Goal: Information Seeking & Learning: Learn about a topic

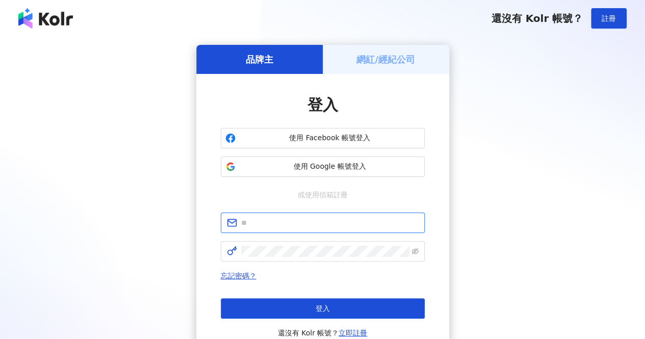
click at [315, 223] on input "text" at bounding box center [330, 222] width 178 height 11
type input "**********"
drag, startPoint x: 324, startPoint y: 226, endPoint x: 138, endPoint y: 230, distance: 186.2
click at [138, 230] on div "**********" at bounding box center [322, 202] width 621 height 315
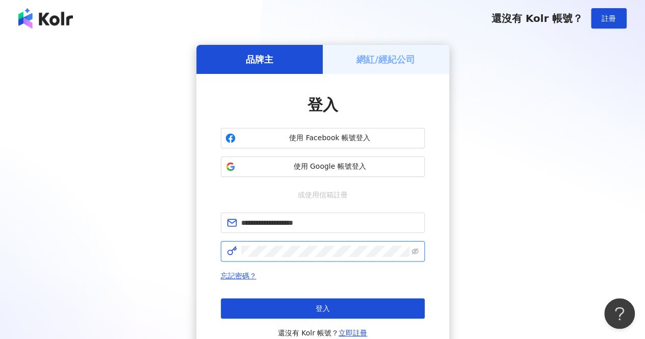
click button "登入" at bounding box center [323, 308] width 204 height 20
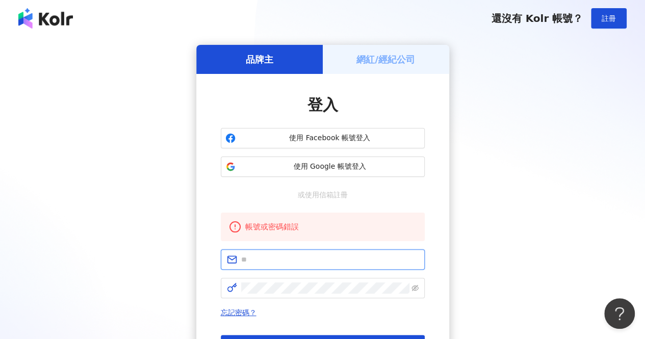
drag, startPoint x: 236, startPoint y: 252, endPoint x: 261, endPoint y: 256, distance: 25.2
click at [261, 256] on input "text" at bounding box center [330, 259] width 178 height 11
type input "**********"
click button "登入" at bounding box center [323, 345] width 204 height 20
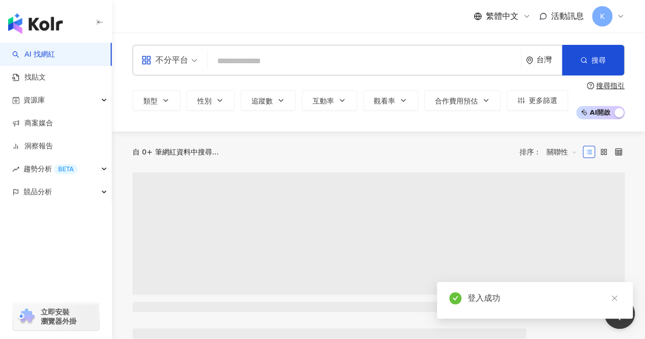
click at [283, 69] on input "search" at bounding box center [365, 61] width 306 height 19
drag, startPoint x: 287, startPoint y: 67, endPoint x: 296, endPoint y: 64, distance: 9.7
click at [290, 66] on input "search" at bounding box center [365, 61] width 306 height 19
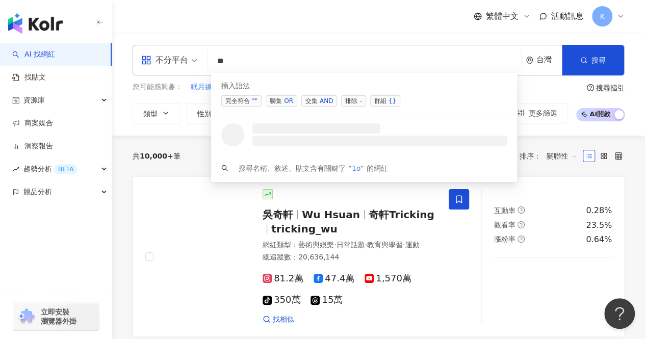
type input "*"
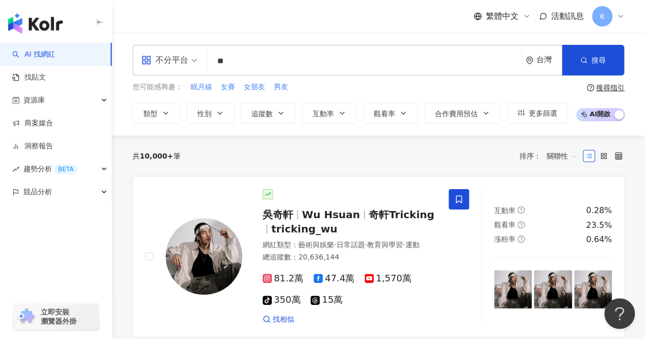
type input "*"
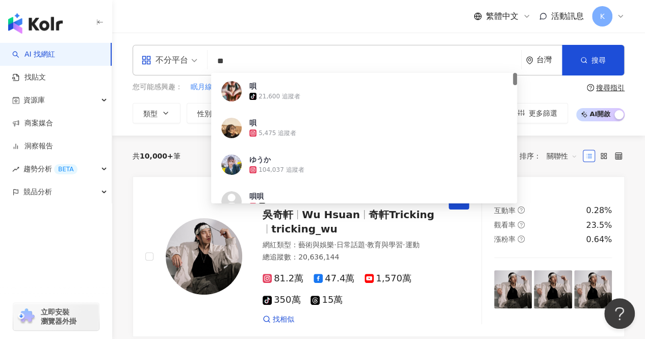
type input "**"
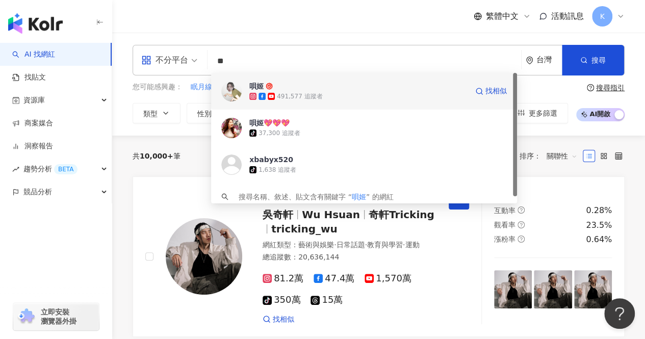
click at [323, 90] on span "唄姬" at bounding box center [358, 86] width 218 height 10
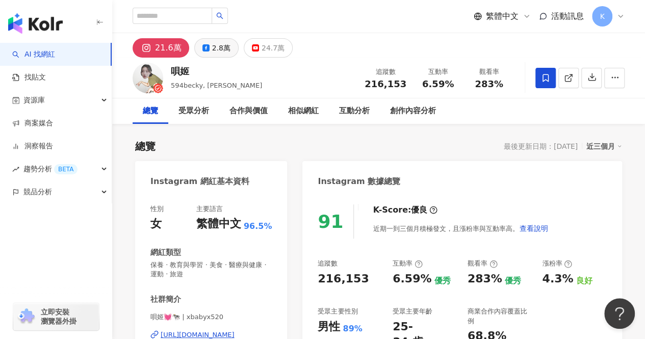
click at [219, 52] on div "2.8萬" at bounding box center [221, 48] width 18 height 14
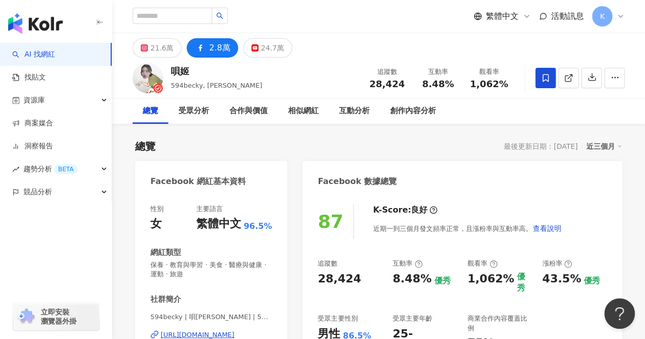
click at [568, 78] on line at bounding box center [570, 76] width 4 height 4
click at [155, 41] on div "21.6萬" at bounding box center [161, 48] width 23 height 14
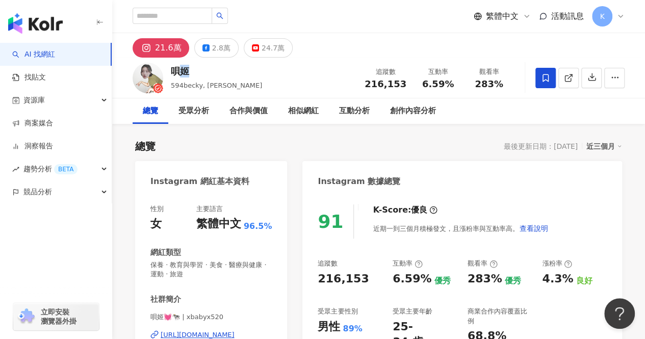
drag, startPoint x: 187, startPoint y: 72, endPoint x: 267, endPoint y: 138, distance: 104.0
click at [173, 72] on div "唄姬" at bounding box center [216, 71] width 91 height 13
copy div "唄姬"
drag, startPoint x: 409, startPoint y: 84, endPoint x: 368, endPoint y: 85, distance: 41.3
click at [368, 85] on div "追蹤數 216,153" at bounding box center [386, 78] width 54 height 22
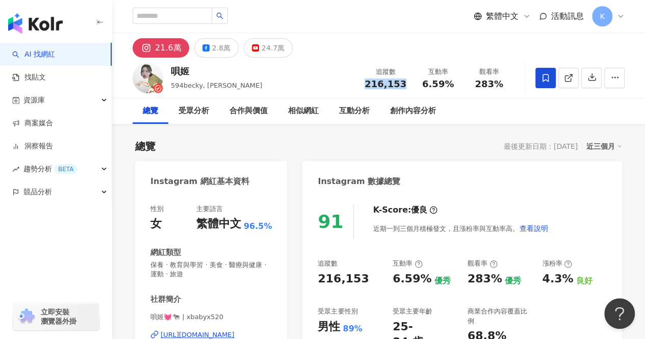
copy span "216,153"
click at [568, 76] on icon at bounding box center [568, 77] width 9 height 9
drag, startPoint x: 422, startPoint y: 85, endPoint x: 451, endPoint y: 86, distance: 29.1
click at [451, 86] on div "6.59%" at bounding box center [438, 84] width 39 height 10
copy span "6.59%"
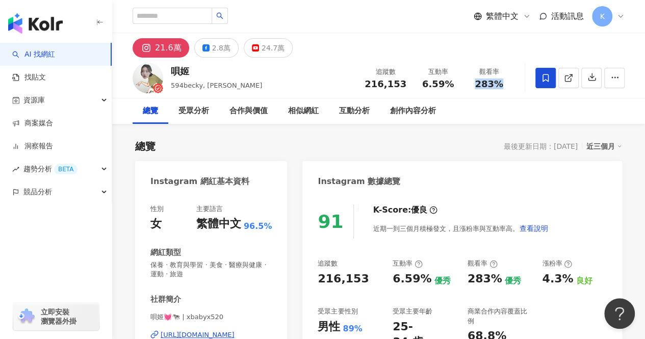
drag, startPoint x: 474, startPoint y: 85, endPoint x: 507, endPoint y: 121, distance: 49.5
click at [524, 88] on div "唄姬 594becky, [PERSON_NAME] 追蹤數 216,153 互動率 6.59% 觀看率 283%" at bounding box center [378, 78] width 533 height 40
copy span "283%"
click at [207, 49] on icon at bounding box center [205, 47] width 7 height 7
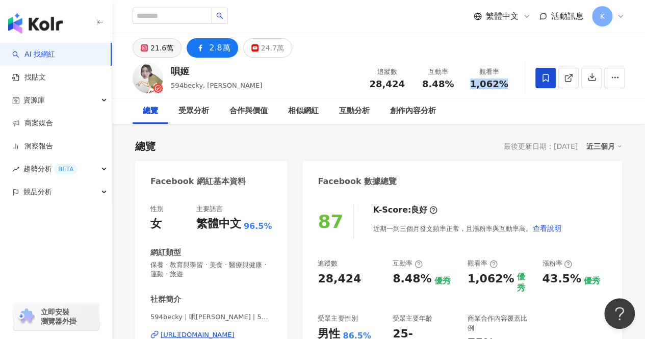
click at [166, 55] on div "21.6萬" at bounding box center [161, 48] width 23 height 14
click at [162, 44] on div "21.6萬" at bounding box center [161, 48] width 23 height 14
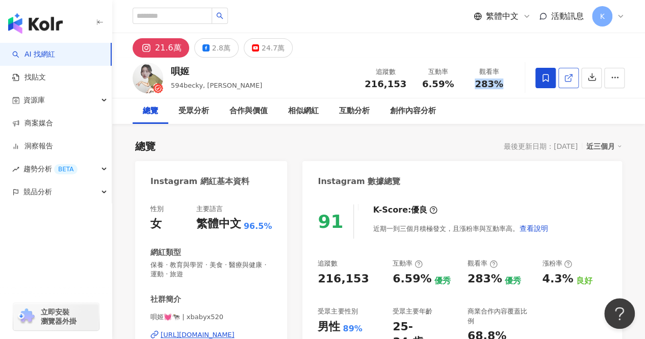
click at [567, 77] on icon at bounding box center [568, 77] width 9 height 9
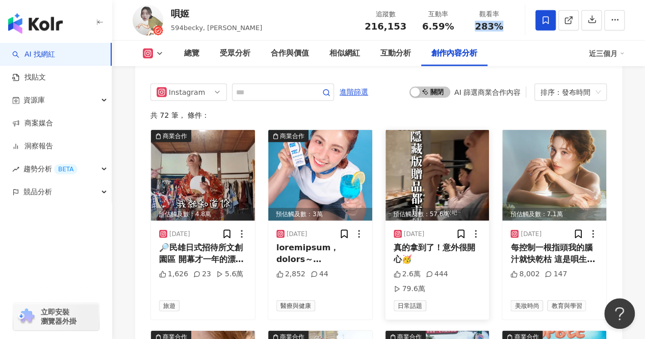
scroll to position [3213, 0]
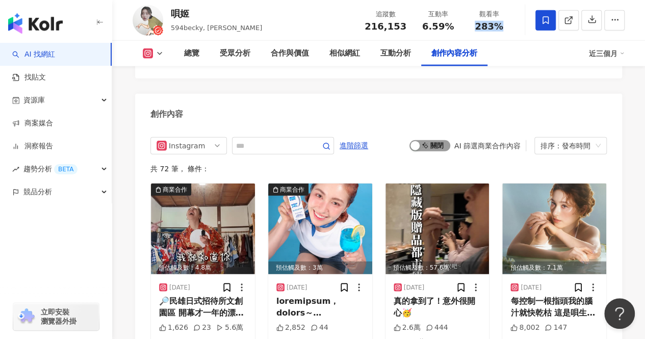
click at [421, 140] on button "啟動 關閉" at bounding box center [430, 145] width 41 height 11
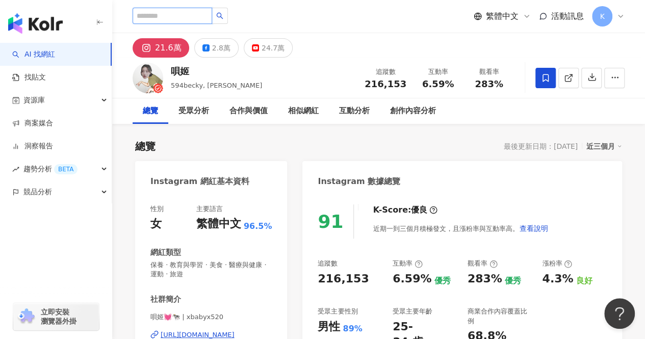
click at [181, 19] on input "search" at bounding box center [173, 16] width 80 height 16
paste input "**********"
type input "**********"
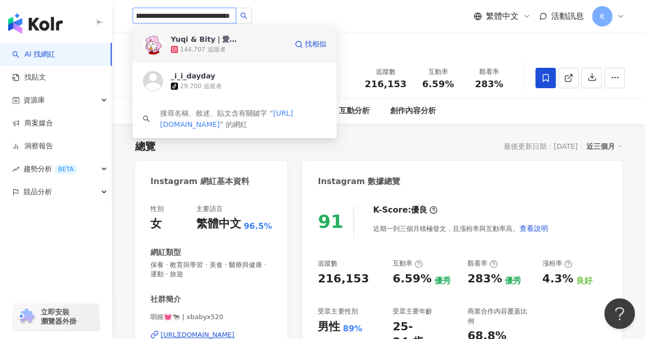
click at [212, 50] on div "144,707 追蹤者" at bounding box center [202, 49] width 45 height 9
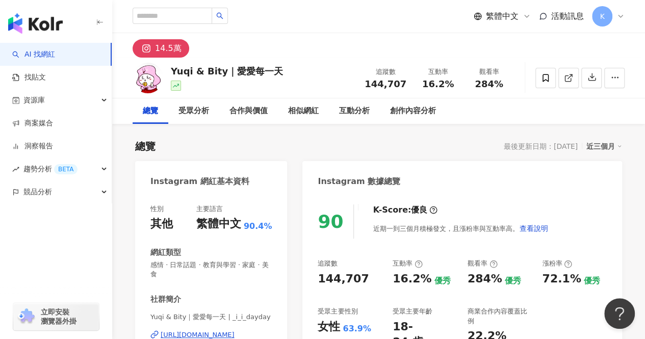
drag, startPoint x: 404, startPoint y: 85, endPoint x: 430, endPoint y: 151, distance: 71.9
click at [362, 86] on div "追蹤數 144,707" at bounding box center [386, 78] width 54 height 22
copy span "144,707"
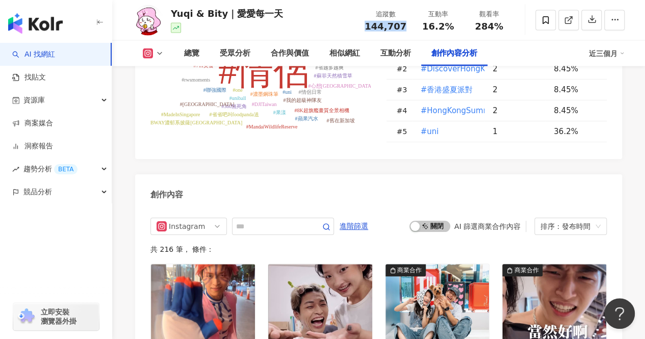
scroll to position [3111, 0]
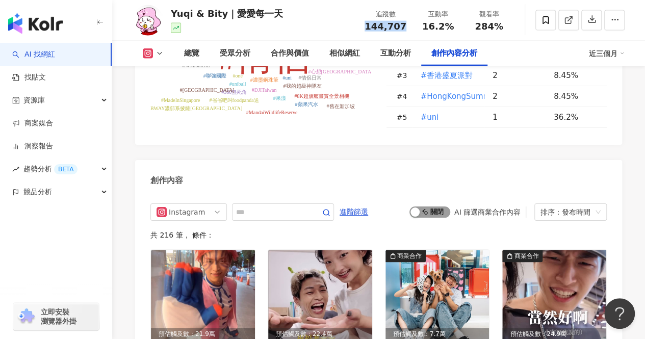
click at [419, 208] on div "button" at bounding box center [415, 212] width 9 height 9
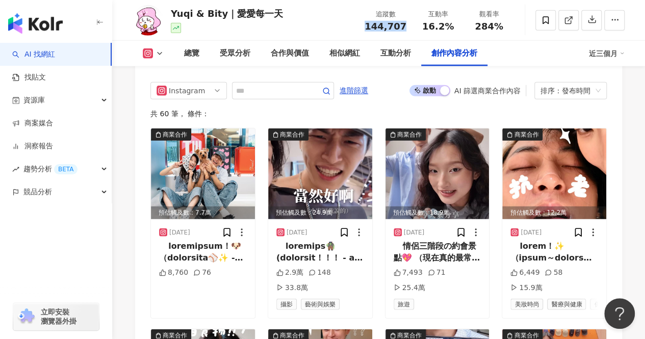
scroll to position [3275, 0]
